Goal: Information Seeking & Learning: Learn about a topic

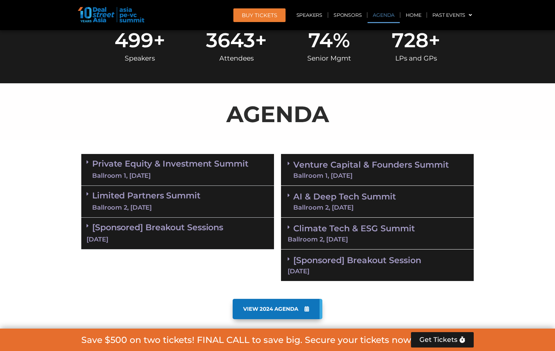
scroll to position [350, 0]
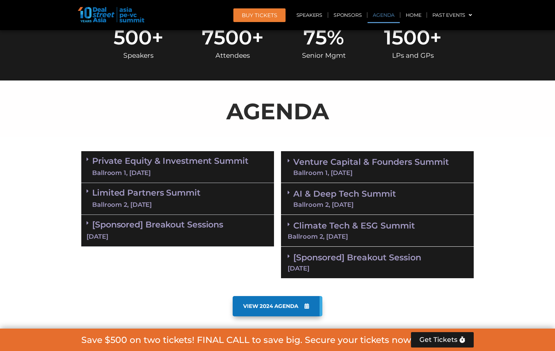
click at [202, 165] on link "Private Equity & Investment Summit Ballroom 1, [DATE]" at bounding box center [170, 166] width 156 height 21
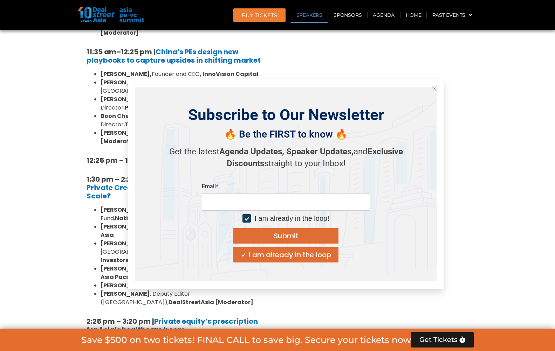
scroll to position [875, 0]
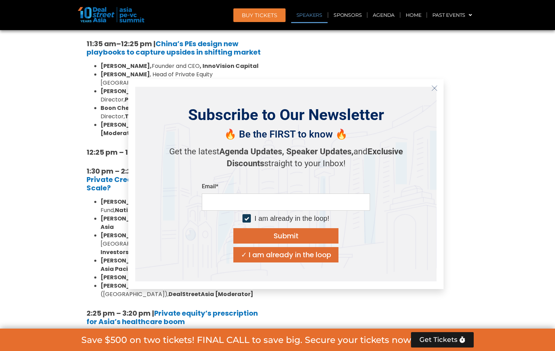
click at [437, 88] on icon "Close" at bounding box center [434, 88] width 6 height 6
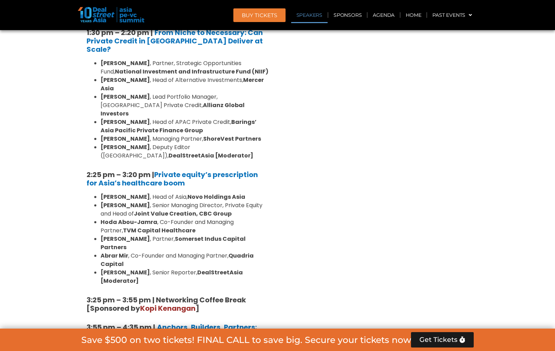
scroll to position [1015, 0]
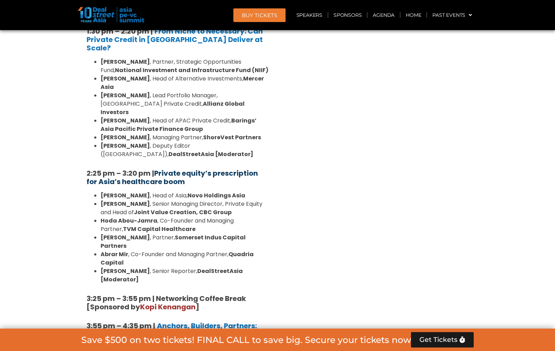
click at [169, 168] on strong "Private equity’s prescription for Asia’s healthcare boom" at bounding box center [171, 177] width 171 height 18
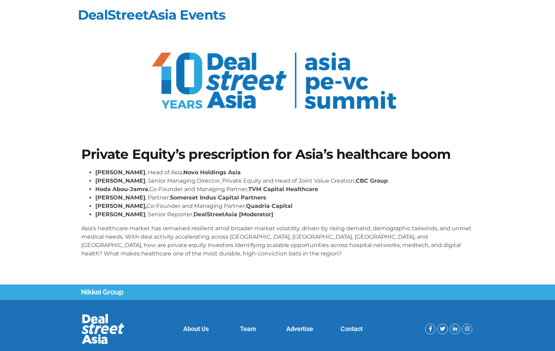
click at [406, 192] on li "Hoda Abou-Jamra ,Co-Founder and Managing Partner, TVM Capital Healthcare" at bounding box center [284, 189] width 378 height 8
click at [368, 181] on li "Billy Cho , Senior Managing Director, Private Equity and Head of Joint Value Cr…" at bounding box center [284, 181] width 378 height 8
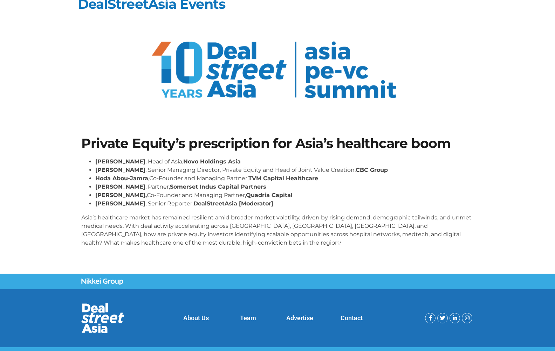
scroll to position [20, 0]
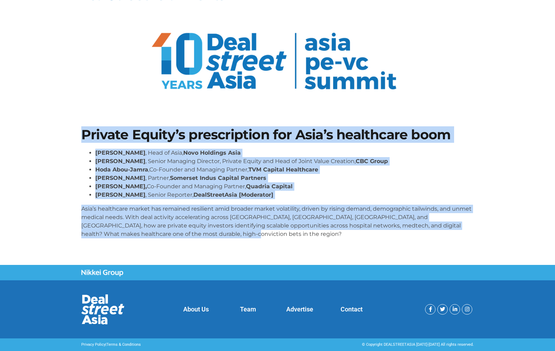
drag, startPoint x: 83, startPoint y: 132, endPoint x: 217, endPoint y: 232, distance: 167.8
click at [217, 232] on div "Private Equity’s prescription for Asia’s healthcare boom Dr Amit Kakar , Head o…" at bounding box center [277, 186] width 399 height 123
copy div "Private Equity’s prescription for Asia’s healthcare boom Dr Amit Kakar , Head o…"
